Goal: Transaction & Acquisition: Purchase product/service

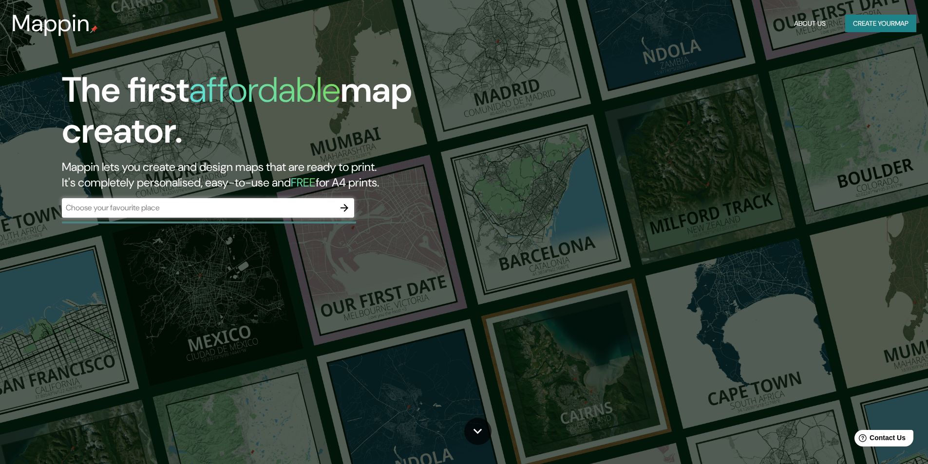
click at [235, 198] on div "​" at bounding box center [208, 207] width 292 height 19
click at [186, 211] on input "text" at bounding box center [198, 207] width 273 height 11
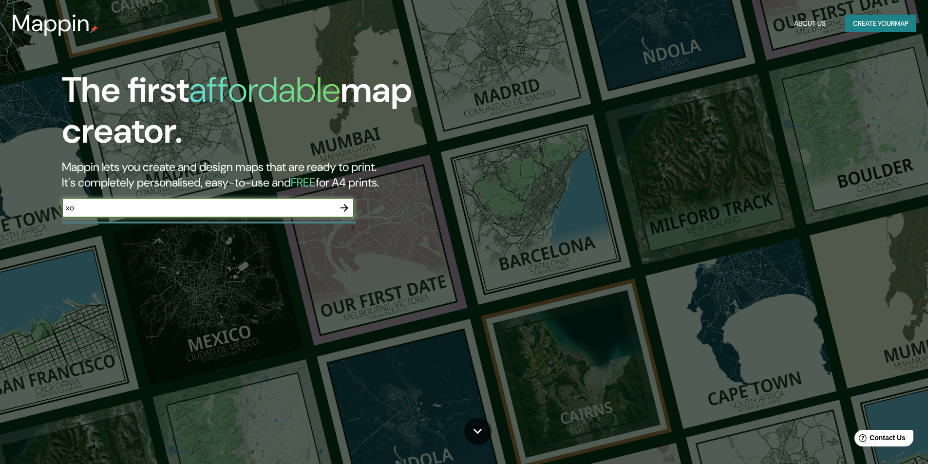
type input "x"
type input "X"
type input "Xochimilco"
click at [341, 207] on icon "button" at bounding box center [344, 208] width 12 height 12
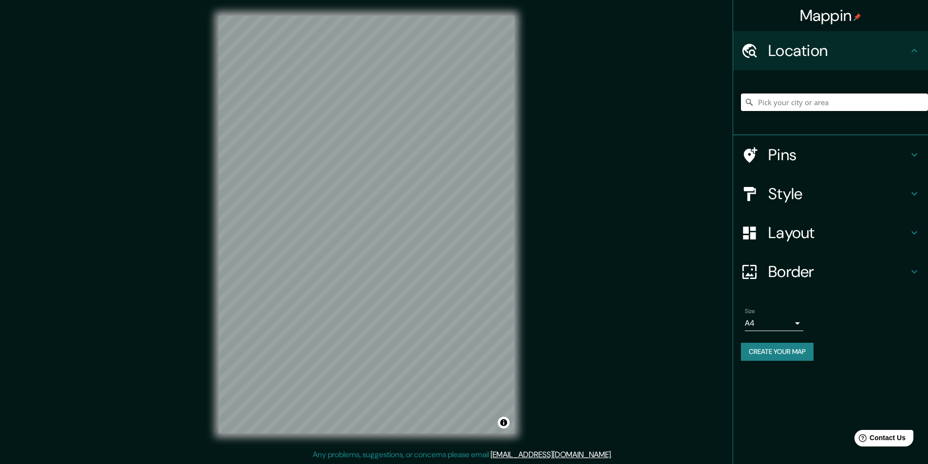
click at [784, 102] on input "Pick your city or area" at bounding box center [834, 102] width 187 height 18
click at [789, 107] on input "Xochimilco, [GEOGRAPHIC_DATA], [GEOGRAPHIC_DATA]" at bounding box center [834, 102] width 187 height 18
drag, startPoint x: 857, startPoint y: 104, endPoint x: 799, endPoint y: 105, distance: 57.5
click at [799, 105] on input "Xochimilco, [GEOGRAPHIC_DATA], [GEOGRAPHIC_DATA]" at bounding box center [834, 102] width 187 height 18
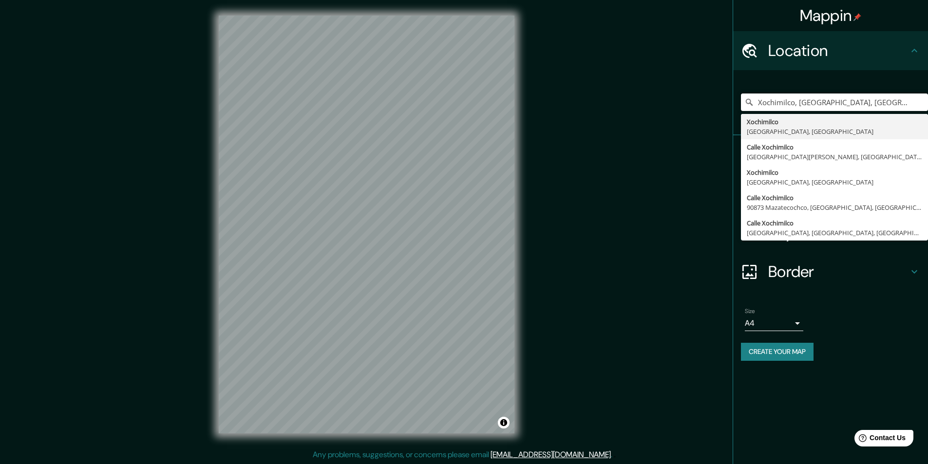
type input "Xochimilco, [GEOGRAPHIC_DATA], [GEOGRAPHIC_DATA]"
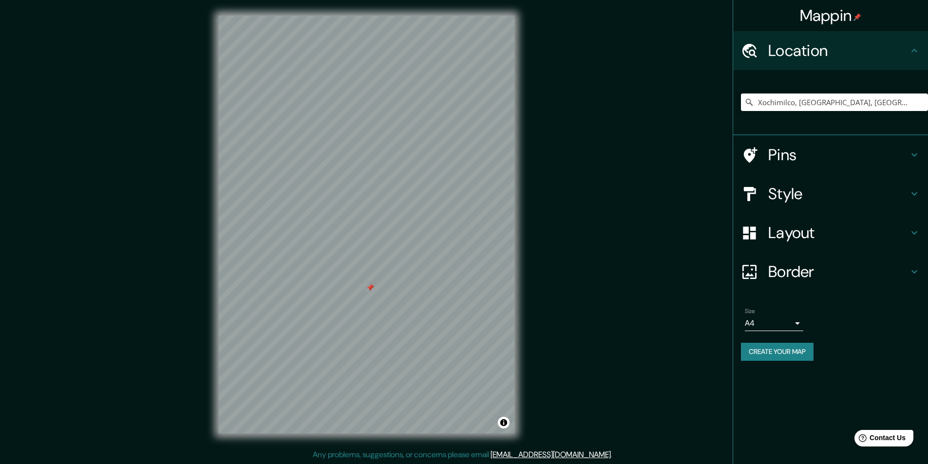
click at [366, 16] on div at bounding box center [367, 16] width 296 height 0
click at [370, 288] on div at bounding box center [370, 288] width 8 height 8
click at [372, 288] on div at bounding box center [370, 288] width 8 height 8
click at [372, 286] on div at bounding box center [370, 288] width 8 height 8
click at [794, 322] on body "Mappin Location [GEOGRAPHIC_DATA], [GEOGRAPHIC_DATA], [GEOGRAPHIC_DATA] [GEOGRA…" at bounding box center [464, 232] width 928 height 464
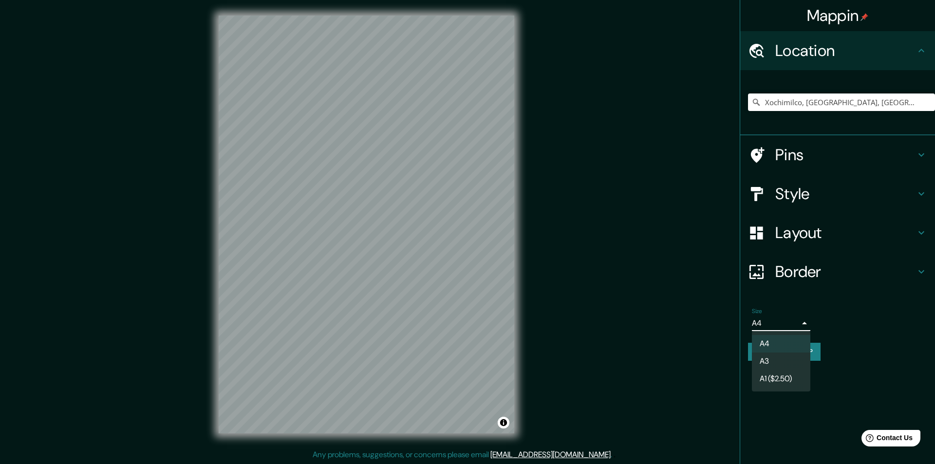
click at [767, 362] on li "A3" at bounding box center [781, 362] width 58 height 18
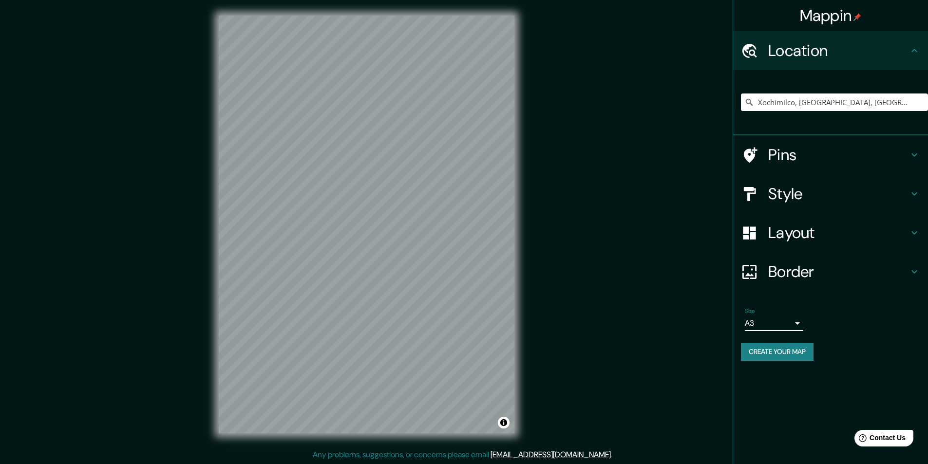
click at [795, 321] on body "Mappin Location [GEOGRAPHIC_DATA], [GEOGRAPHIC_DATA], [GEOGRAPHIC_DATA] [GEOGRA…" at bounding box center [464, 232] width 928 height 464
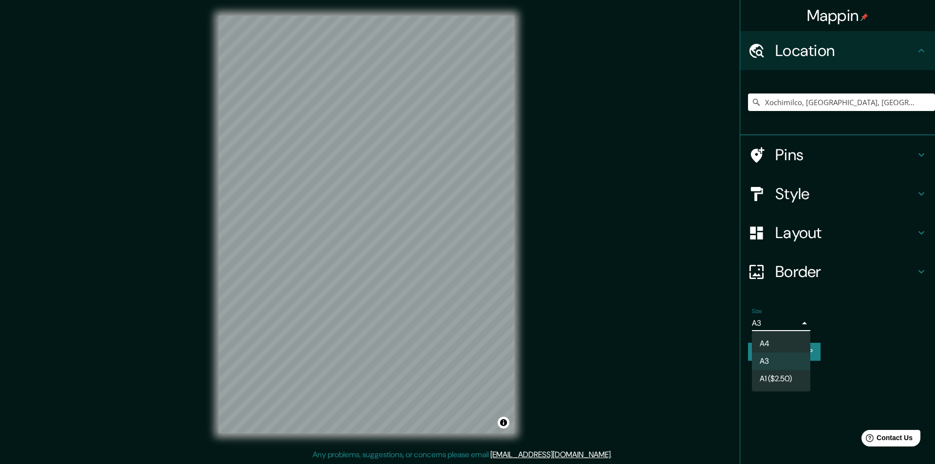
click at [767, 373] on li "A1 ($2.50)" at bounding box center [781, 379] width 58 height 18
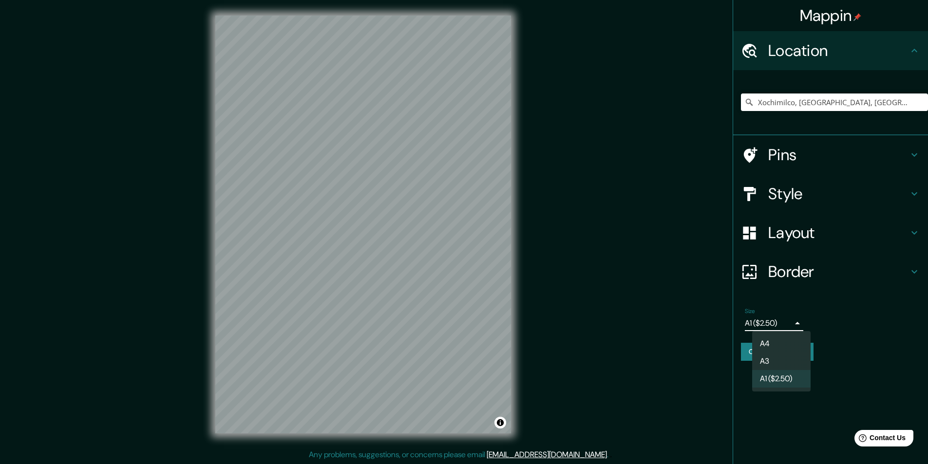
click at [789, 323] on body "Mappin Location [GEOGRAPHIC_DATA], [GEOGRAPHIC_DATA], [GEOGRAPHIC_DATA] [GEOGRA…" at bounding box center [464, 232] width 928 height 464
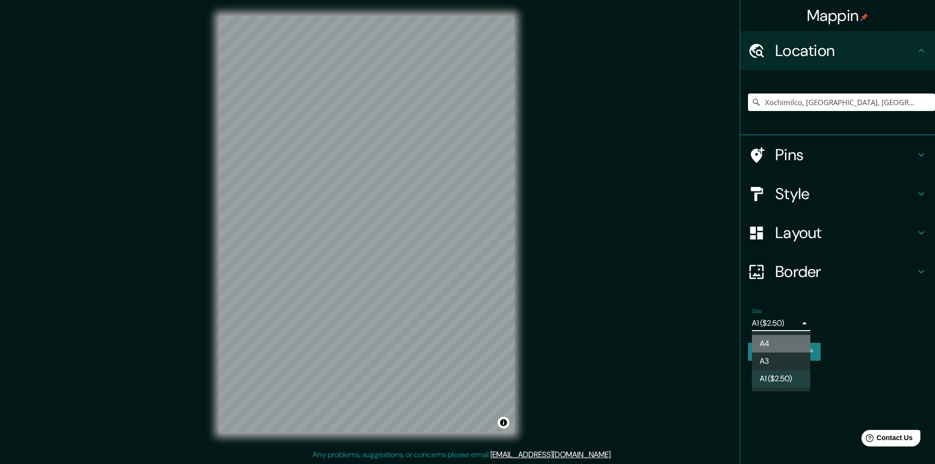
click at [764, 339] on li "A4" at bounding box center [781, 344] width 58 height 18
type input "single"
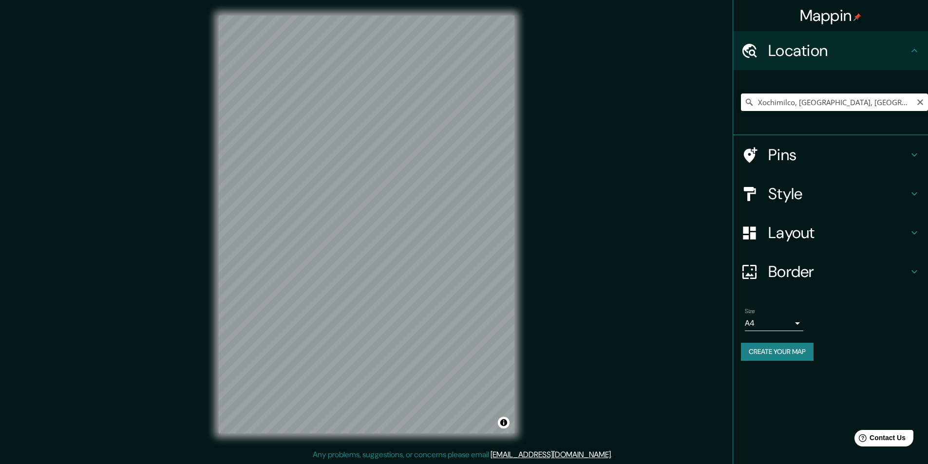
click at [897, 105] on input "Xochimilco, [GEOGRAPHIC_DATA], [GEOGRAPHIC_DATA]" at bounding box center [834, 102] width 187 height 18
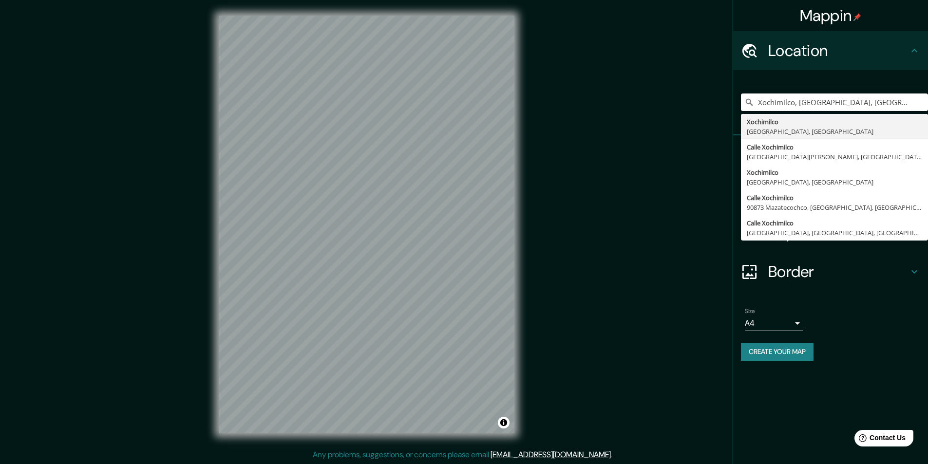
drag, startPoint x: 897, startPoint y: 99, endPoint x: 742, endPoint y: 112, distance: 155.9
click at [742, 112] on div "Xochimilco, [GEOGRAPHIC_DATA], [GEOGRAPHIC_DATA] [GEOGRAPHIC_DATA], [GEOGRAPHIC…" at bounding box center [834, 102] width 187 height 49
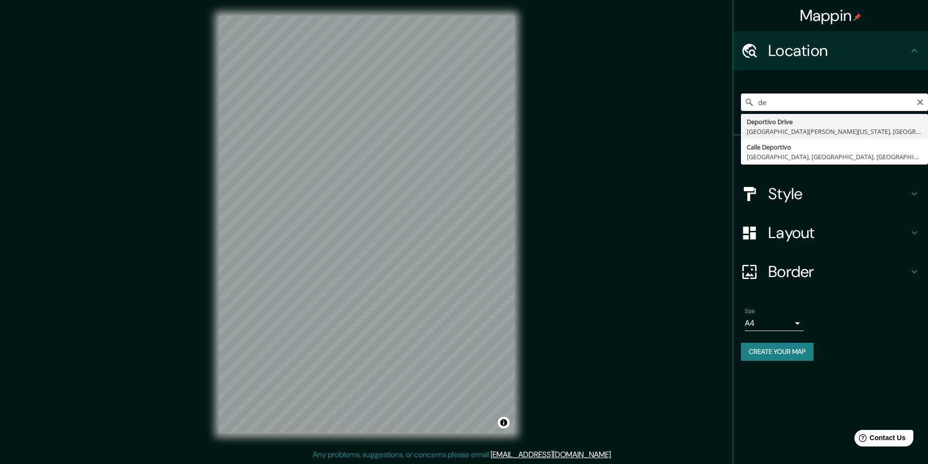
type input "d"
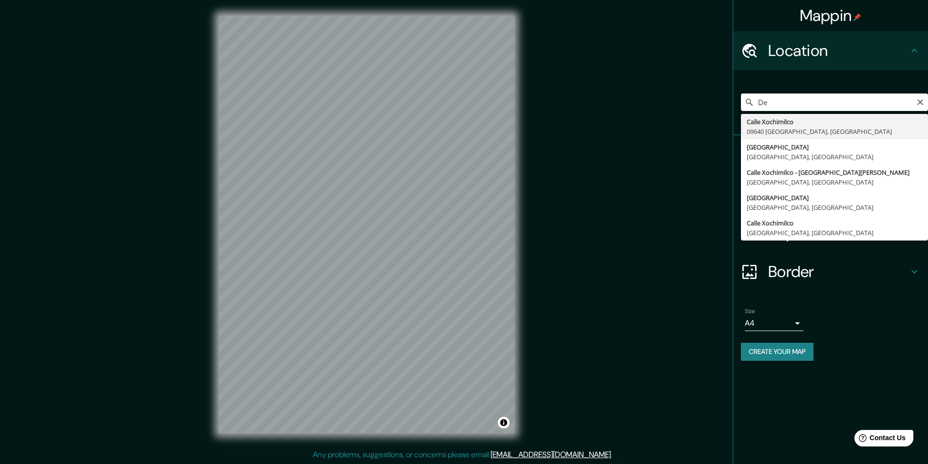
type input "D"
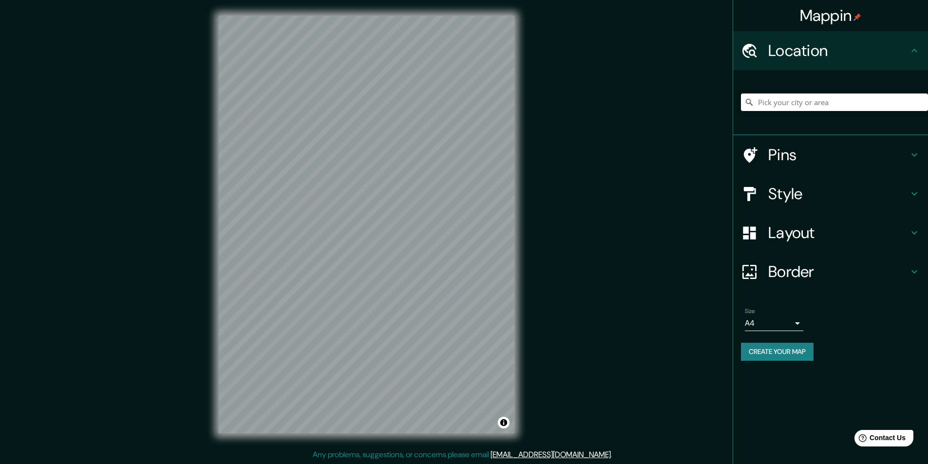
click at [770, 111] on div at bounding box center [834, 102] width 187 height 49
click at [767, 105] on input "Pick your city or area" at bounding box center [834, 102] width 187 height 18
paste input "Cam. a [STREET_ADDRESS]"
type input "Metepec-[STREET_ADDRESS]"
click at [743, 318] on div "Size A4 single" at bounding box center [830, 319] width 179 height 31
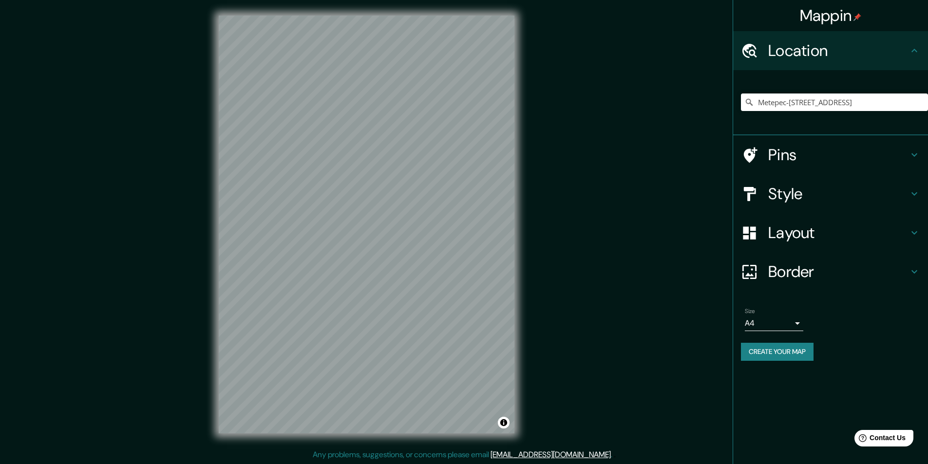
click at [760, 320] on body "Mappin Location [GEOGRAPHIC_DATA]-[GEOGRAPHIC_DATA] 500, 50263 [GEOGRAPHIC_DATA…" at bounding box center [464, 232] width 928 height 464
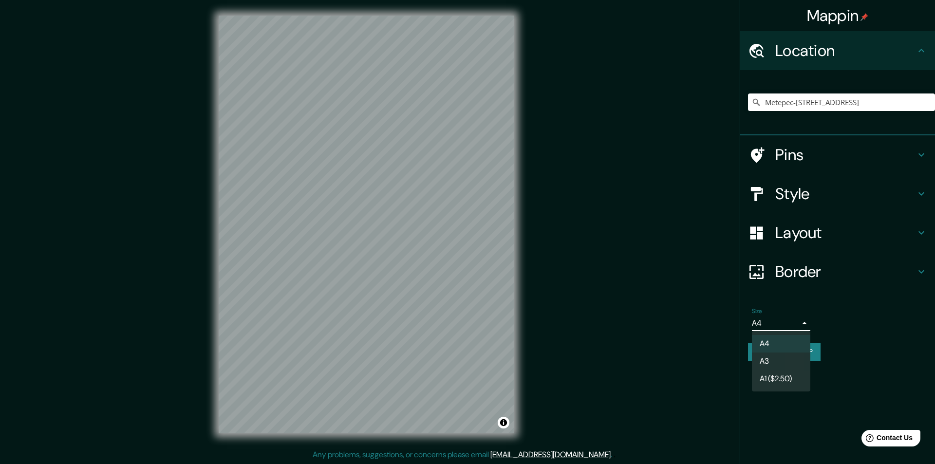
click at [767, 357] on li "A3" at bounding box center [781, 362] width 58 height 18
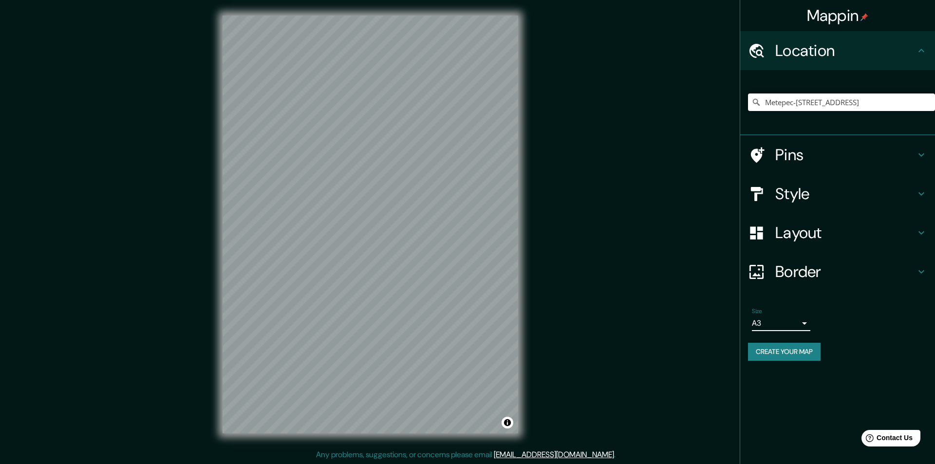
click at [766, 321] on body "Mappin Location [GEOGRAPHIC_DATA]-[GEOGRAPHIC_DATA] 500, 50263 [GEOGRAPHIC_DATA…" at bounding box center [467, 232] width 935 height 464
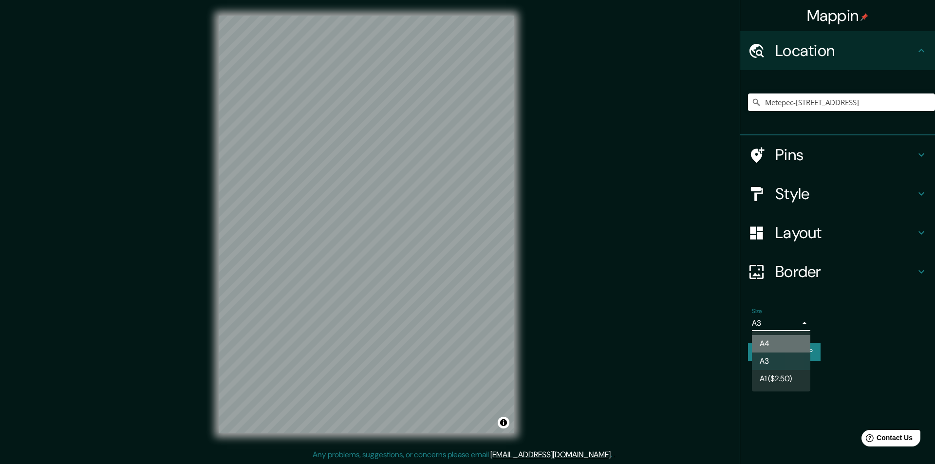
click at [764, 344] on li "A4" at bounding box center [781, 344] width 58 height 18
type input "single"
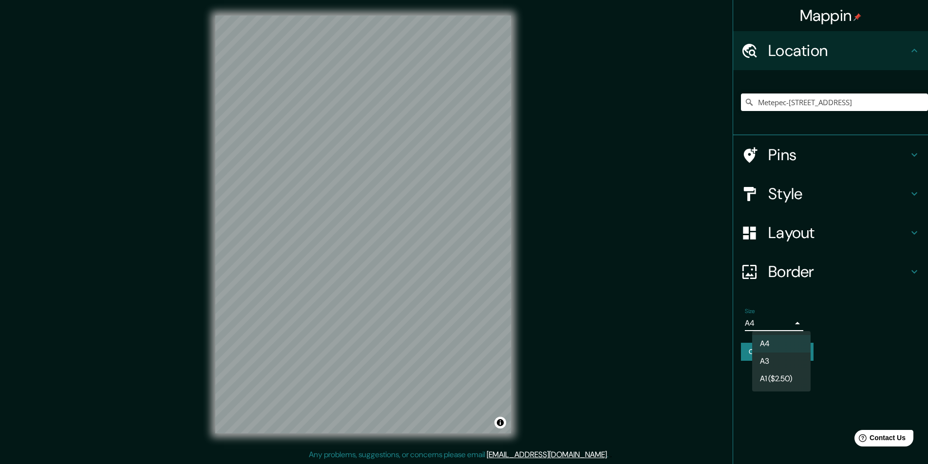
click at [766, 323] on body "Mappin Location [GEOGRAPHIC_DATA]-[GEOGRAPHIC_DATA] 500, 50263 [GEOGRAPHIC_DATA…" at bounding box center [464, 232] width 928 height 464
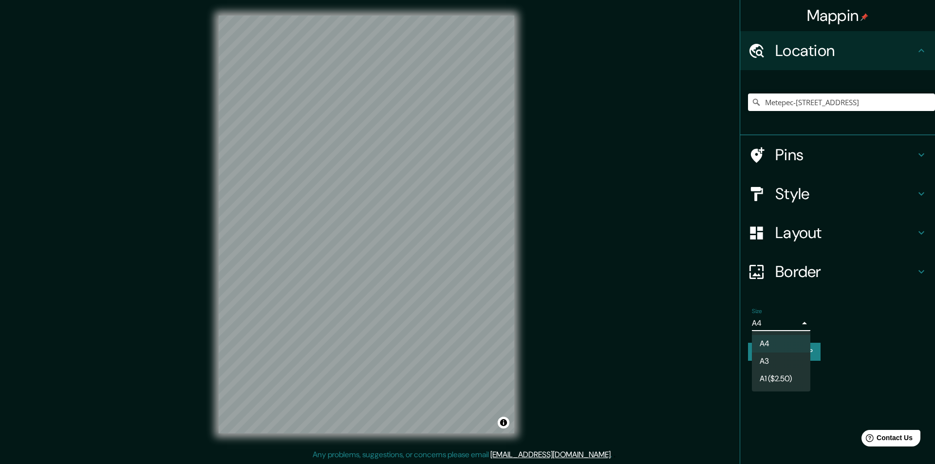
click at [763, 341] on li "A4" at bounding box center [781, 344] width 58 height 18
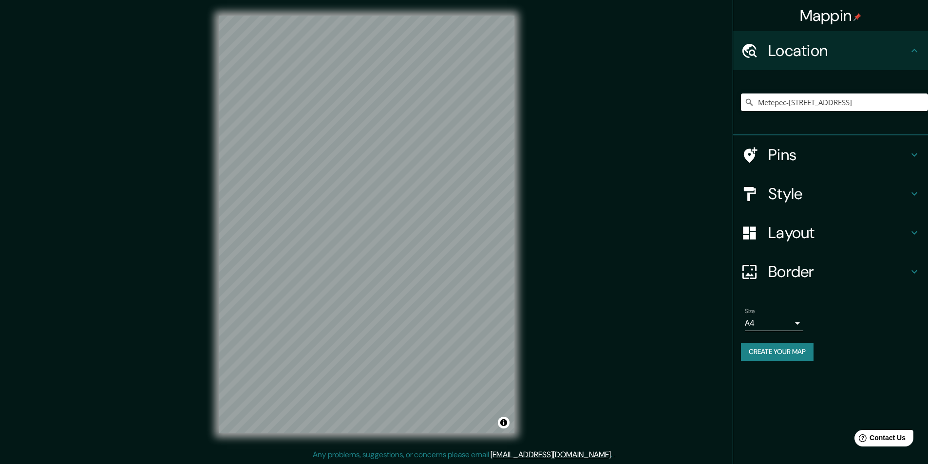
click at [811, 321] on div "Size A4 single" at bounding box center [830, 319] width 179 height 31
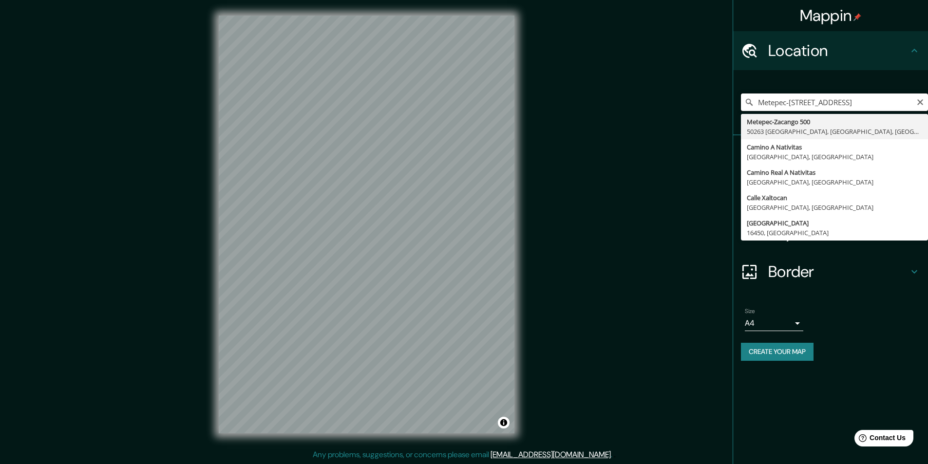
click at [896, 101] on input "Metepec-[STREET_ADDRESS]" at bounding box center [834, 102] width 187 height 18
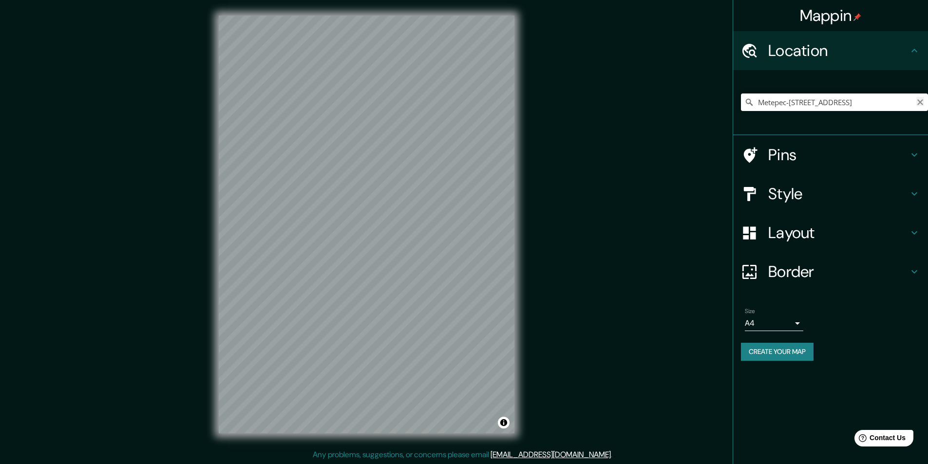
click at [921, 104] on icon "Clear" at bounding box center [920, 102] width 6 height 6
click at [796, 100] on input "Pick your city or area" at bounding box center [834, 102] width 187 height 18
paste input "Cam. a [STREET_ADDRESS]"
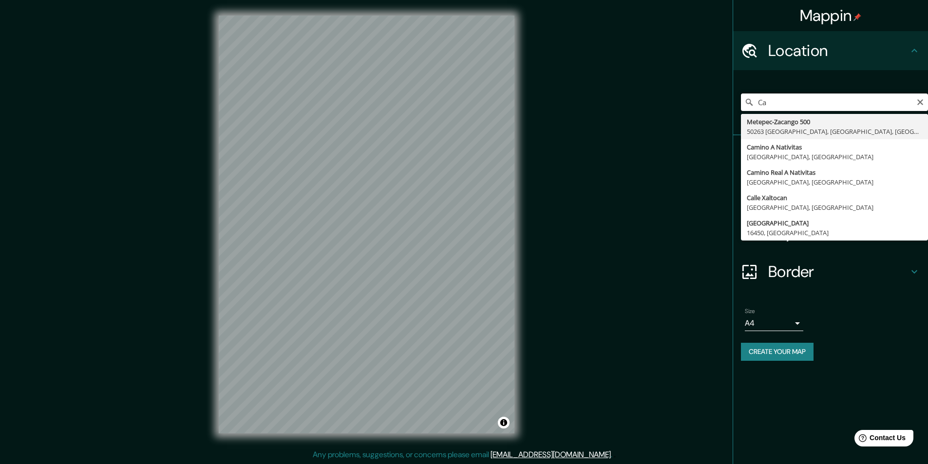
type input "C"
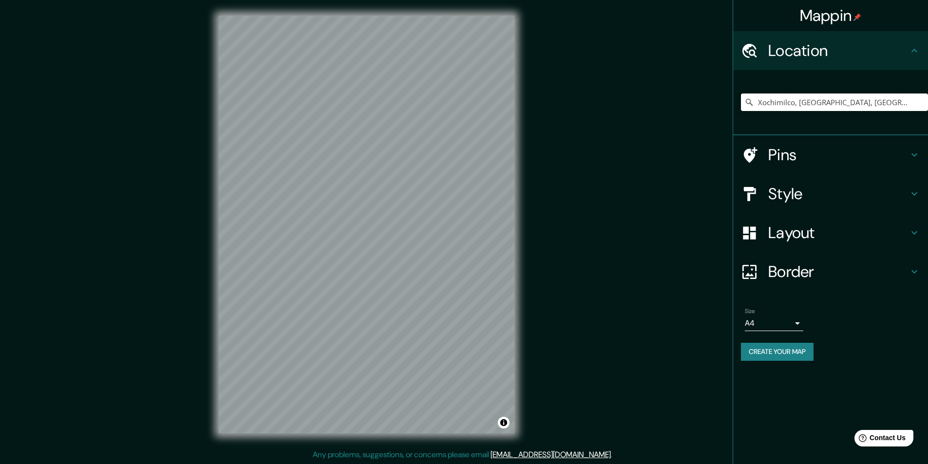
type input "Xochimilco, [GEOGRAPHIC_DATA], [GEOGRAPHIC_DATA]"
click at [775, 354] on button "Create your map" at bounding box center [777, 352] width 73 height 18
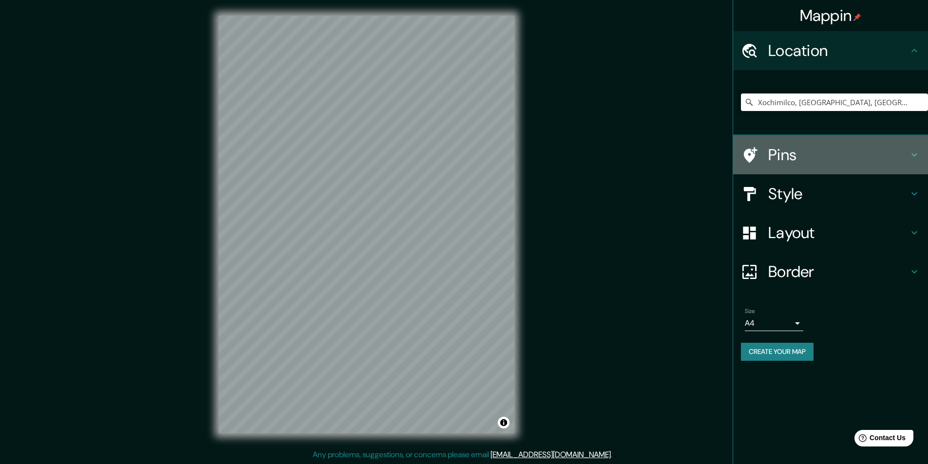
click at [786, 160] on h4 "Pins" at bounding box center [838, 154] width 140 height 19
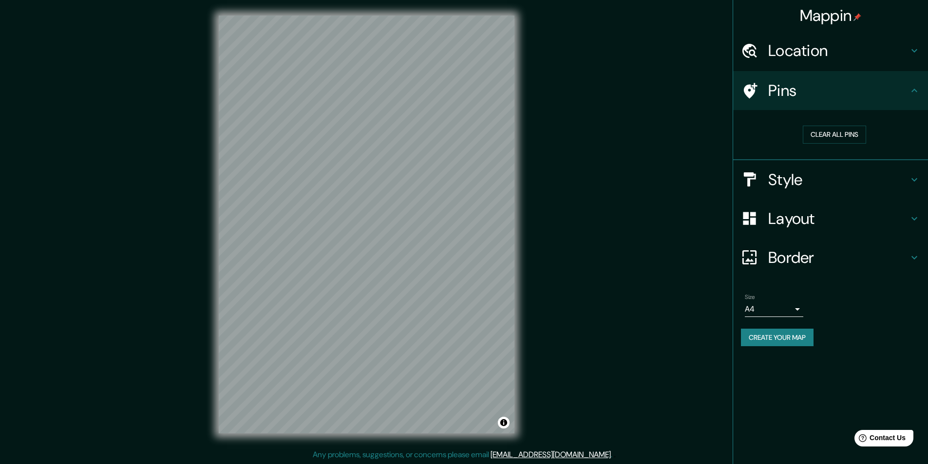
click at [820, 105] on div "Pins" at bounding box center [830, 90] width 195 height 39
click at [790, 188] on h4 "Style" at bounding box center [838, 179] width 140 height 19
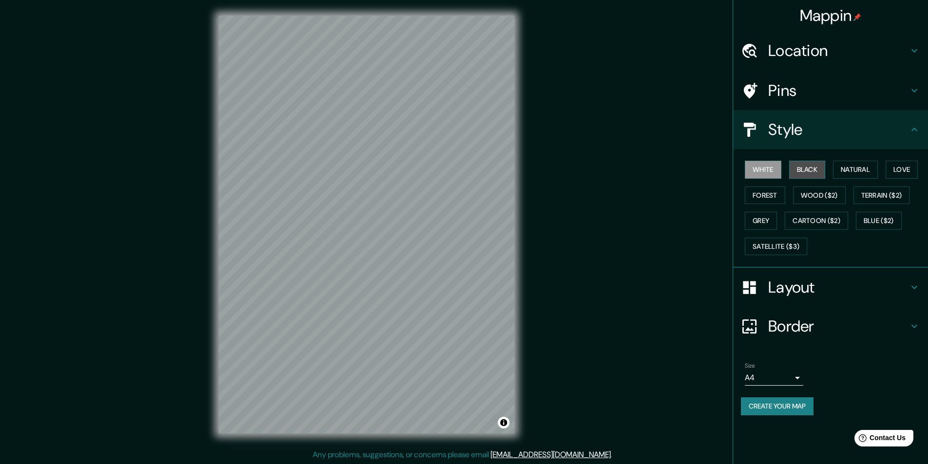
click at [800, 165] on button "Black" at bounding box center [807, 170] width 37 height 18
click at [850, 168] on button "Natural" at bounding box center [855, 170] width 45 height 18
click at [902, 175] on button "Love" at bounding box center [901, 170] width 32 height 18
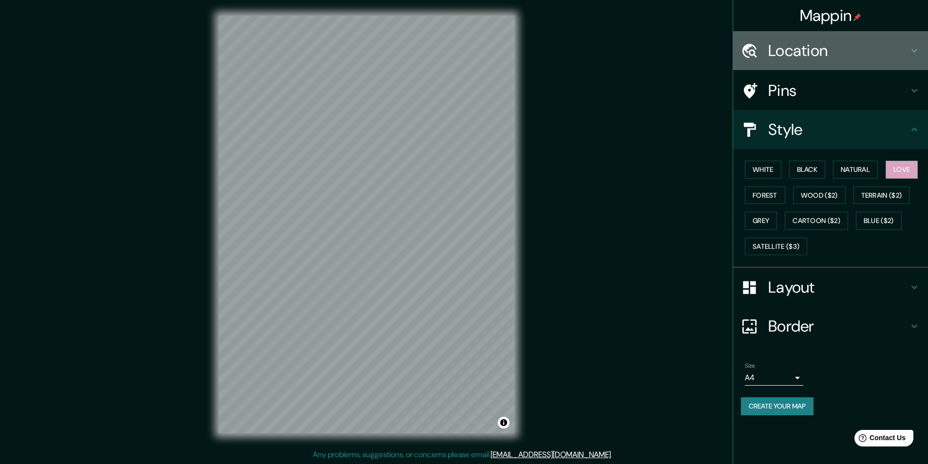
click at [914, 56] on div "Location" at bounding box center [830, 50] width 195 height 39
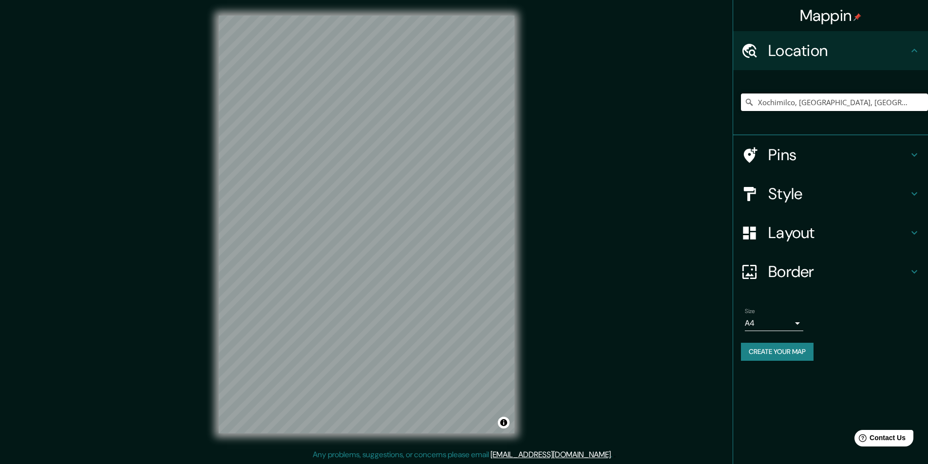
click at [866, 107] on input "Xochimilco, [GEOGRAPHIC_DATA], [GEOGRAPHIC_DATA]" at bounding box center [834, 102] width 187 height 18
click at [898, 106] on input "Xochimilco, [GEOGRAPHIC_DATA], [GEOGRAPHIC_DATA]" at bounding box center [834, 102] width 187 height 18
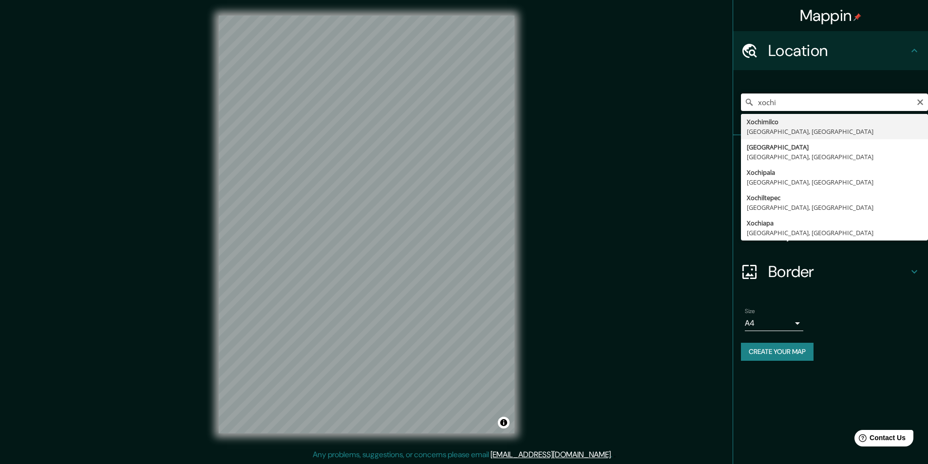
type input "Xochimilco, [GEOGRAPHIC_DATA], [GEOGRAPHIC_DATA]"
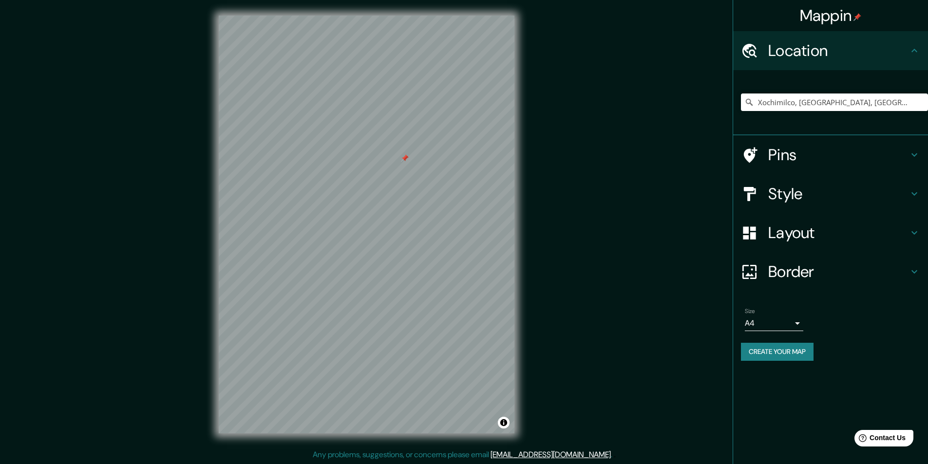
click at [811, 195] on h4 "Style" at bounding box center [838, 193] width 140 height 19
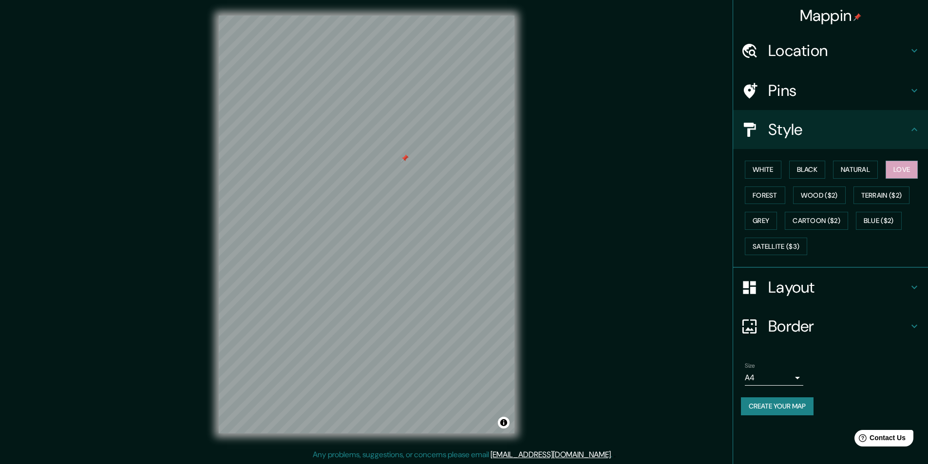
click at [787, 198] on div "White Black Natural Love Forest Wood ($2) Terrain ($2) Grey Cartoon ($2) Blue (…" at bounding box center [834, 208] width 187 height 102
click at [762, 195] on button "Forest" at bounding box center [765, 196] width 40 height 18
click at [406, 159] on div at bounding box center [405, 158] width 8 height 8
click at [861, 196] on button "Terrain ($2)" at bounding box center [881, 196] width 56 height 18
click at [831, 200] on button "Wood ($2)" at bounding box center [819, 196] width 53 height 18
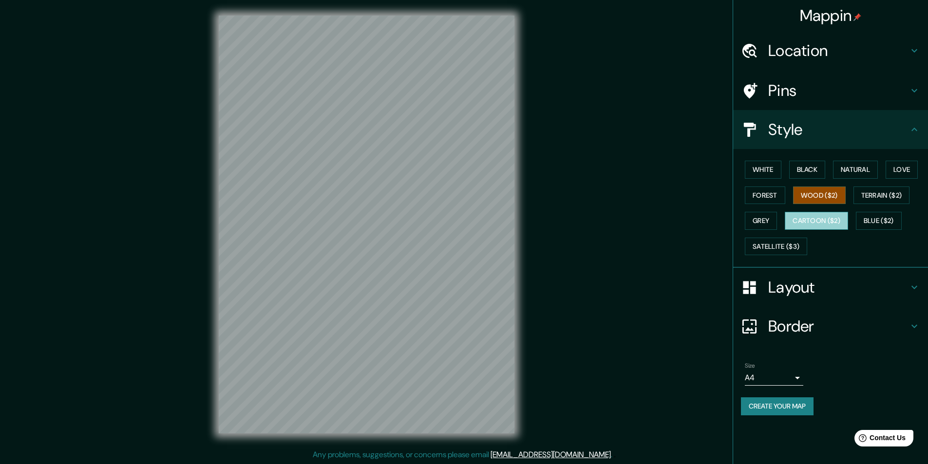
click at [813, 218] on button "Cartoon ($2)" at bounding box center [815, 221] width 63 height 18
click at [764, 226] on button "Grey" at bounding box center [761, 221] width 32 height 18
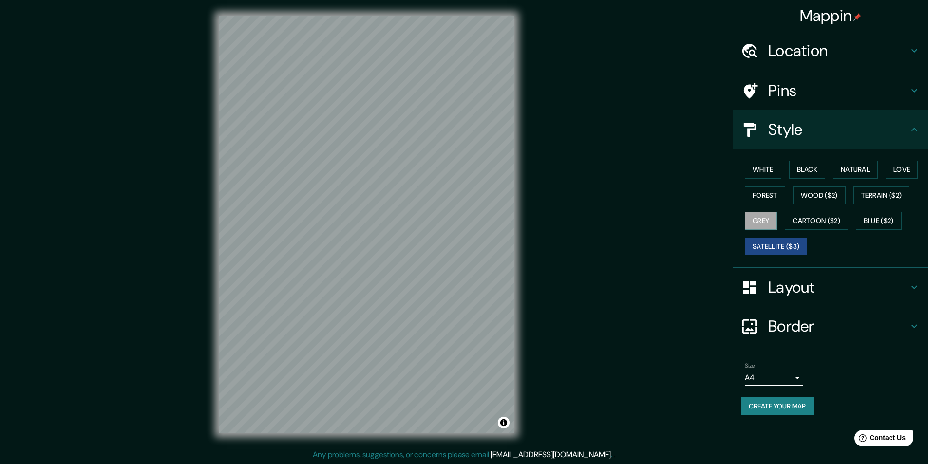
click at [764, 247] on button "Satellite ($3)" at bounding box center [776, 247] width 62 height 18
click at [876, 217] on button "Blue ($2)" at bounding box center [879, 221] width 46 height 18
click at [891, 170] on button "Love" at bounding box center [901, 170] width 32 height 18
